Goal: Task Accomplishment & Management: Complete application form

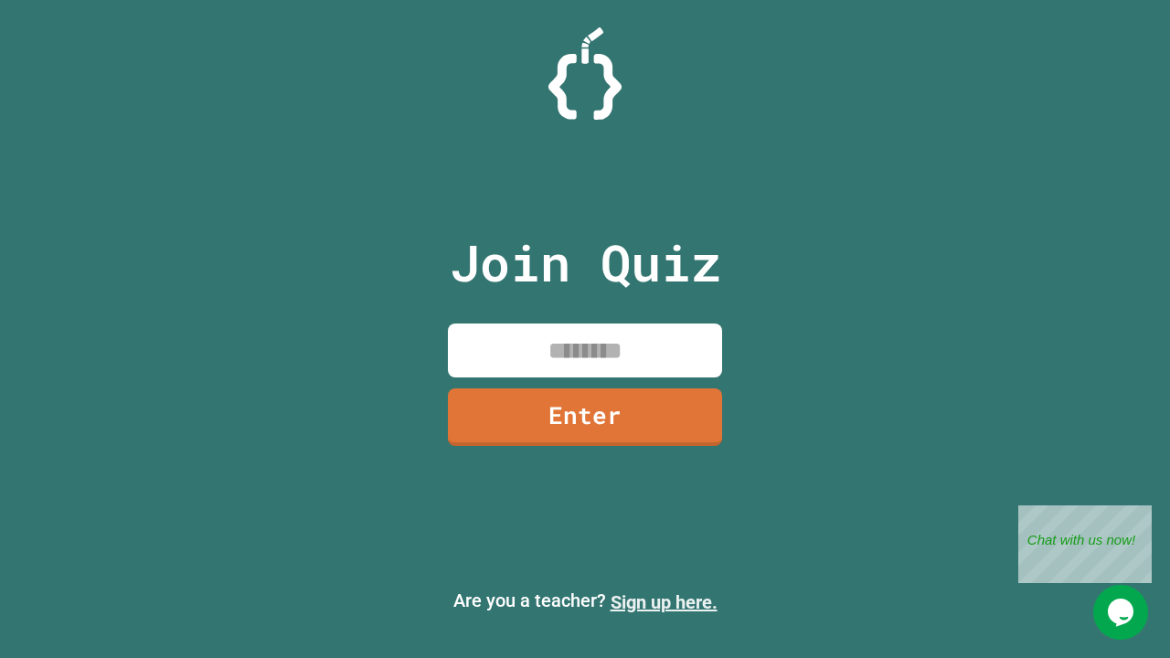
click at [664, 602] on link "Sign up here." at bounding box center [664, 602] width 107 height 22
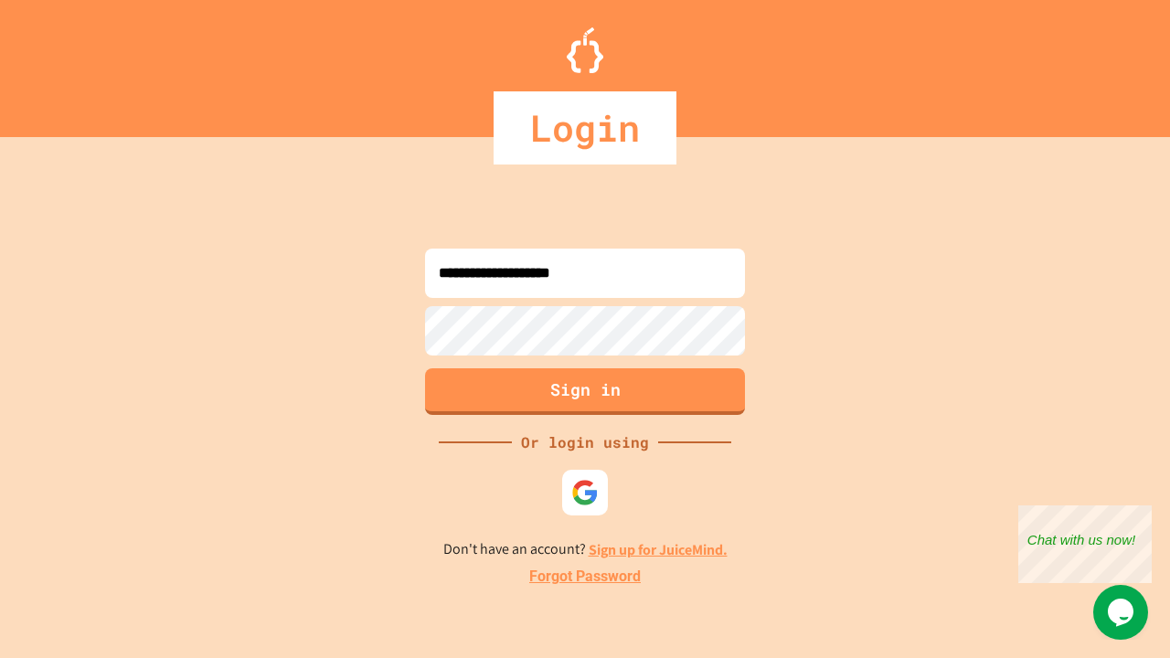
type input "**********"
